Goal: Find specific page/section: Find specific page/section

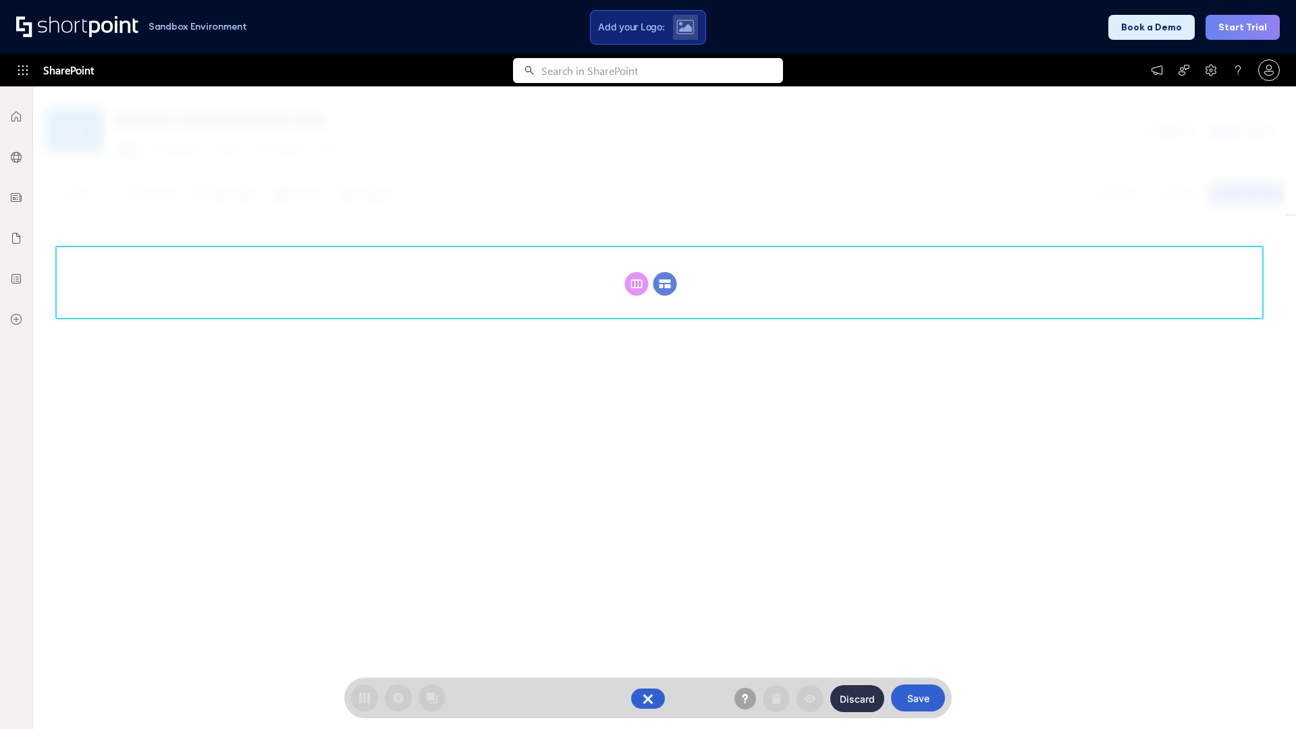
scroll to position [186, 0]
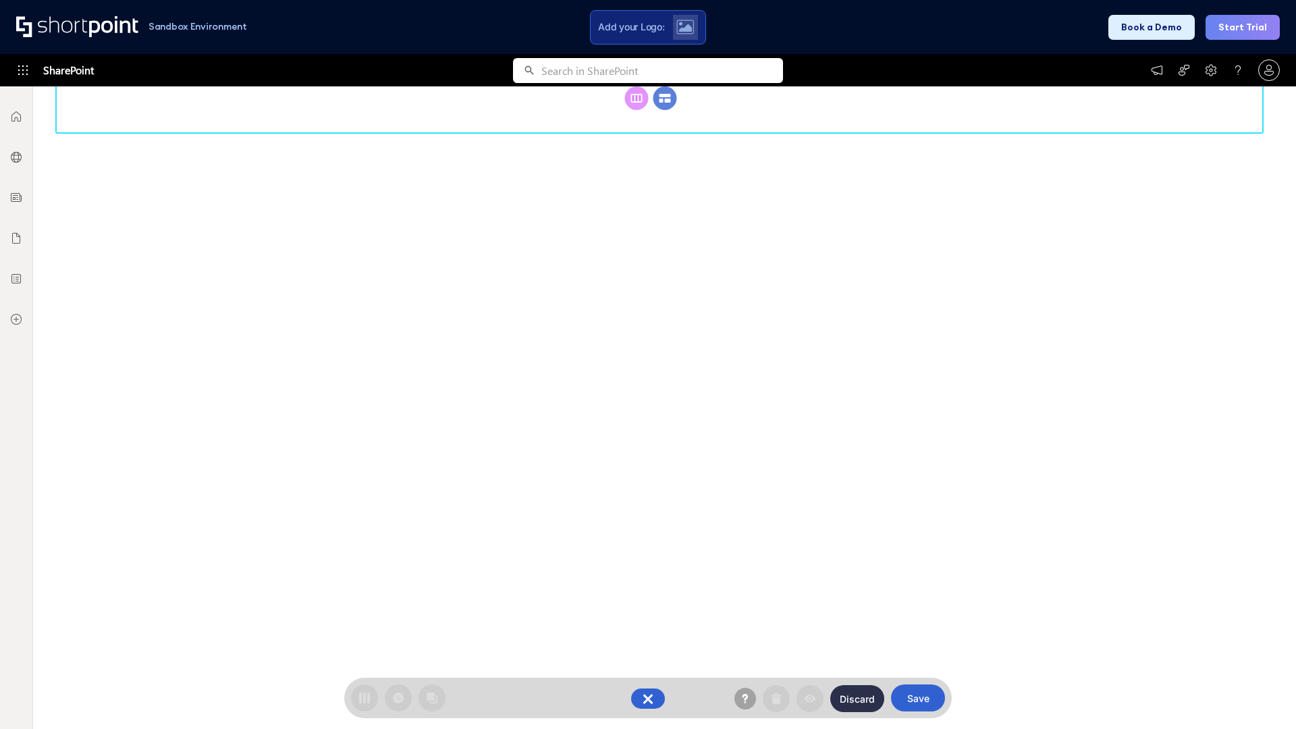
click at [665, 110] on circle at bounding box center [666, 98] width 24 height 24
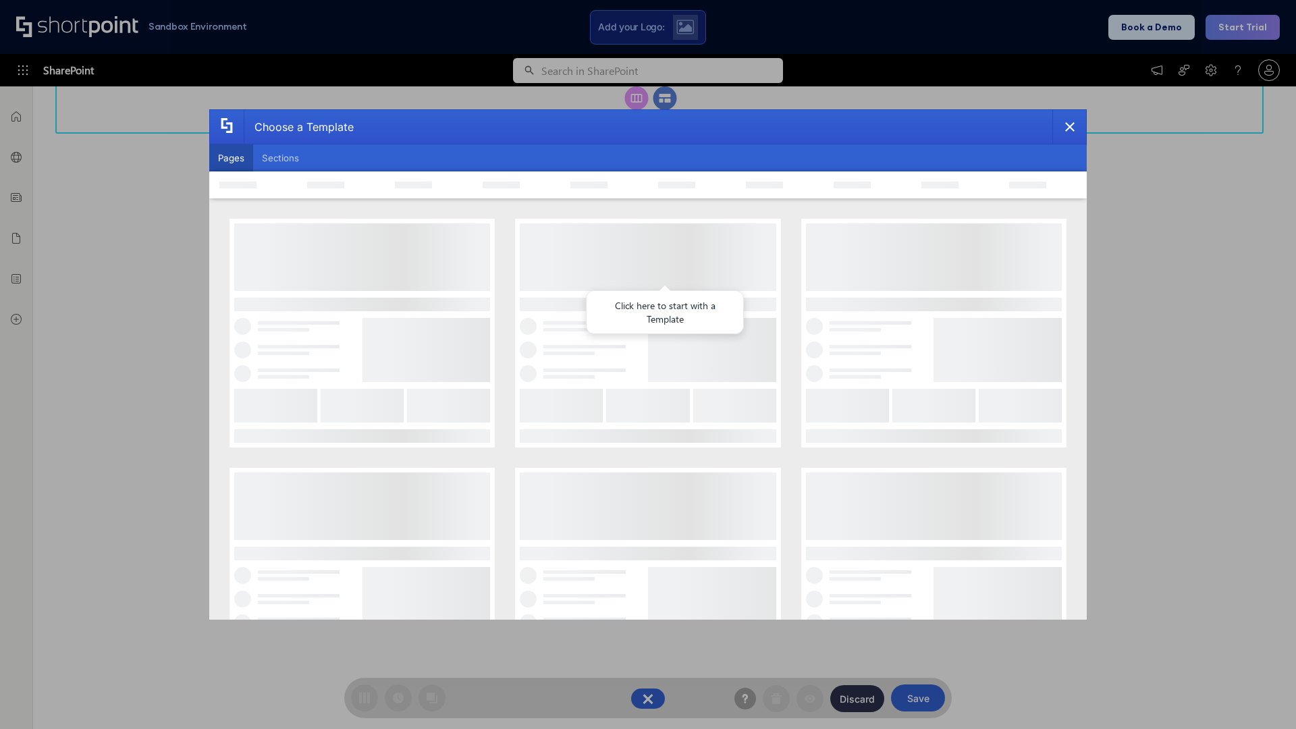
scroll to position [0, 0]
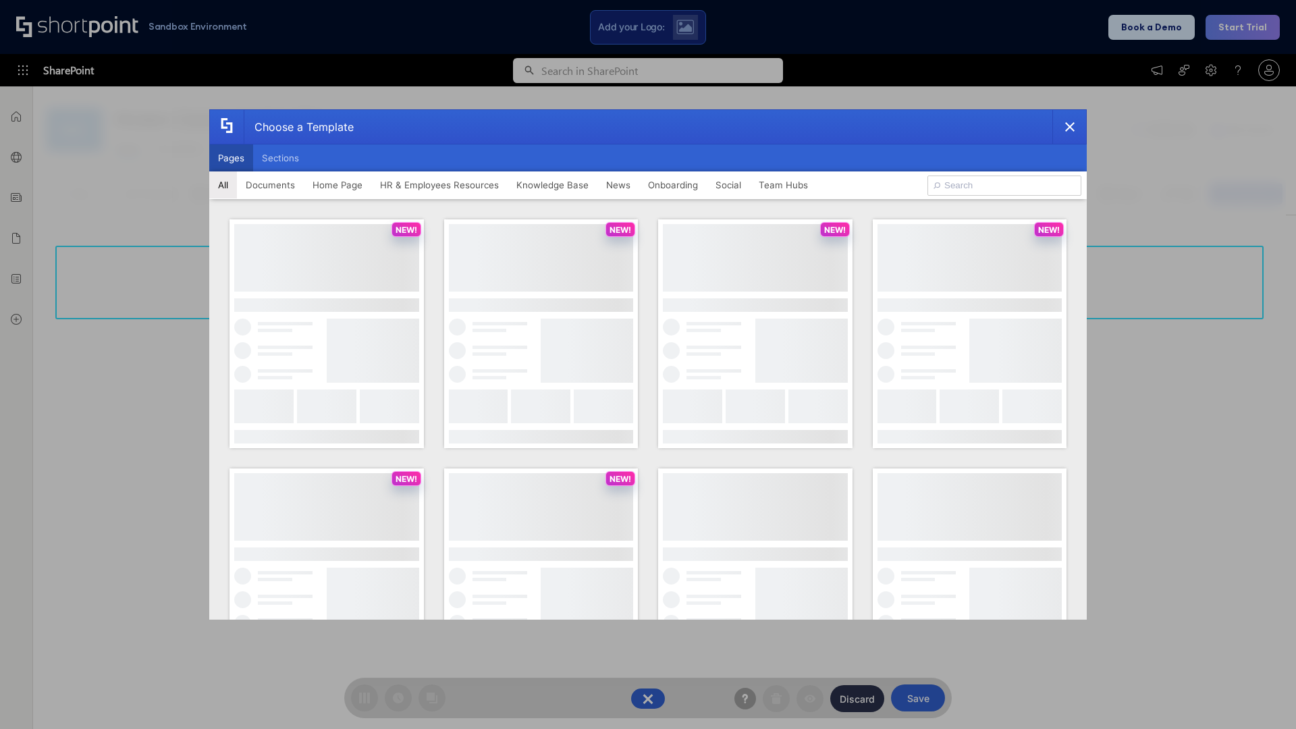
click at [231, 158] on button "Pages" at bounding box center [231, 157] width 44 height 27
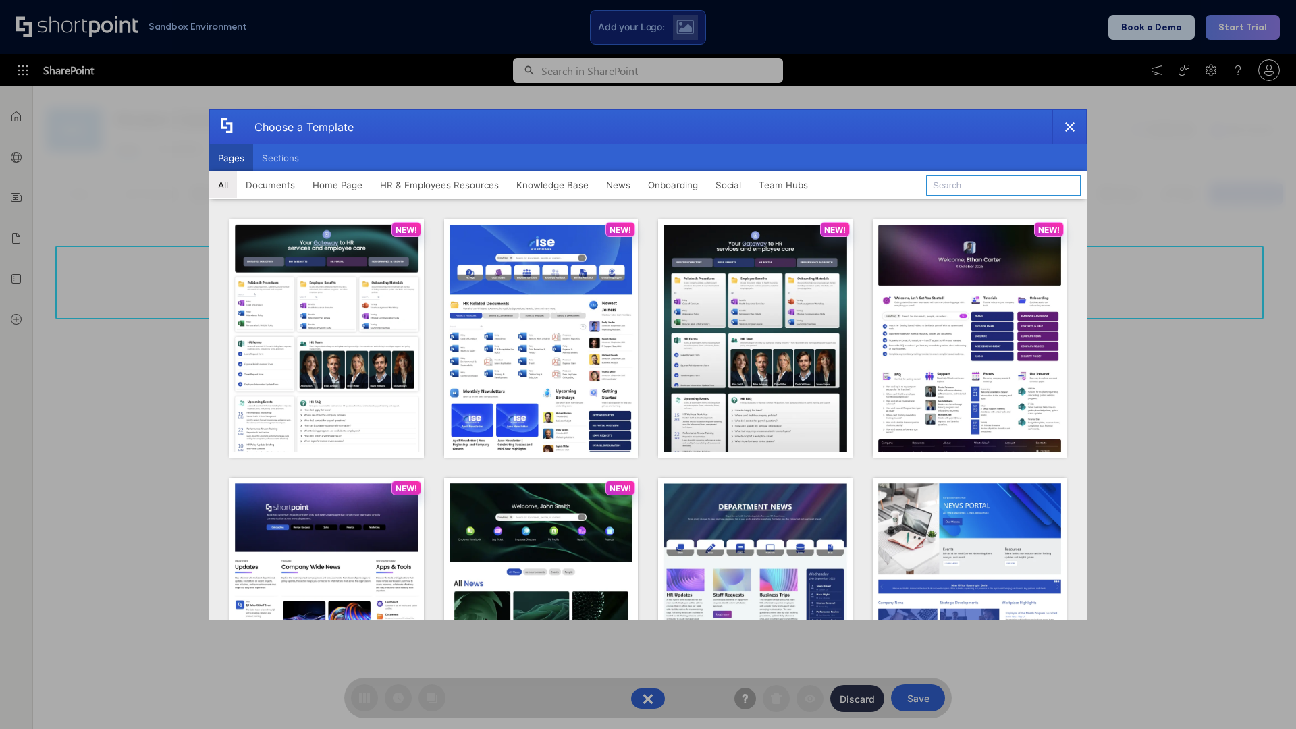
type input "Intranet Layout 4"
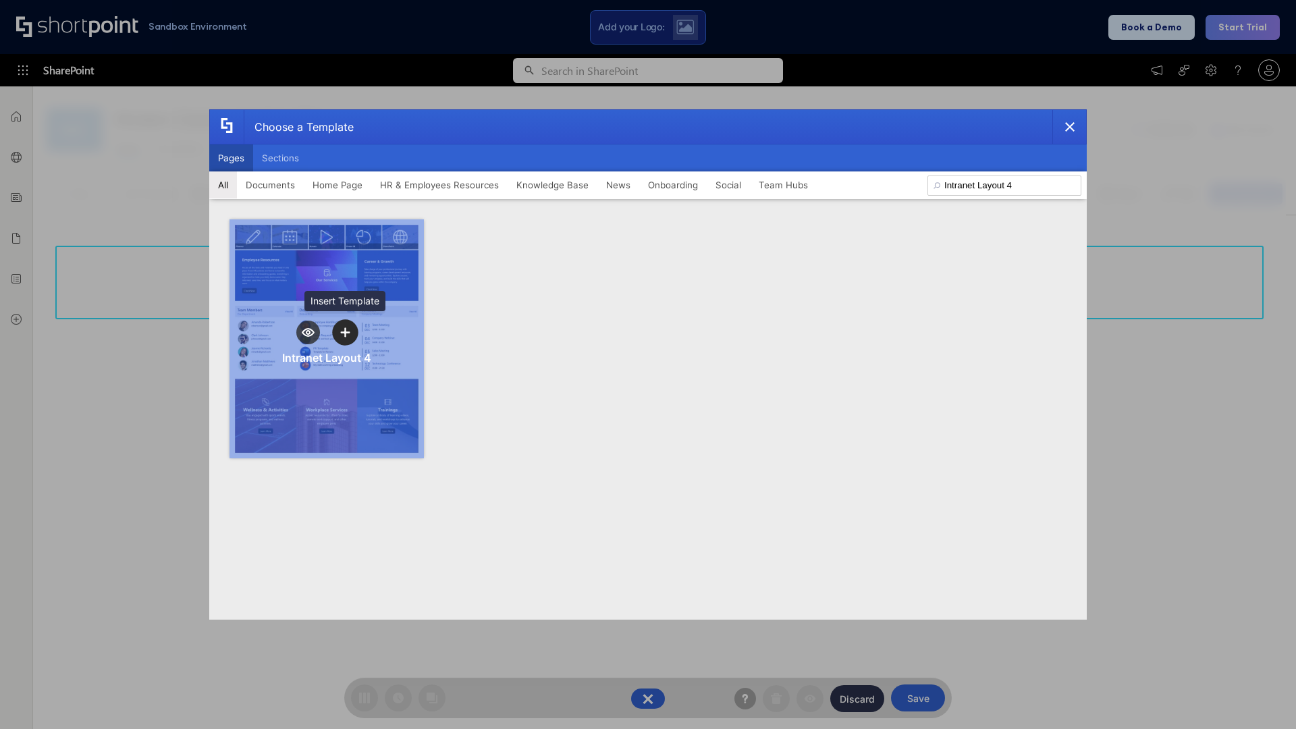
click at [345, 332] on icon "template selector" at bounding box center [344, 331] width 9 height 9
